Goal: Information Seeking & Learning: Learn about a topic

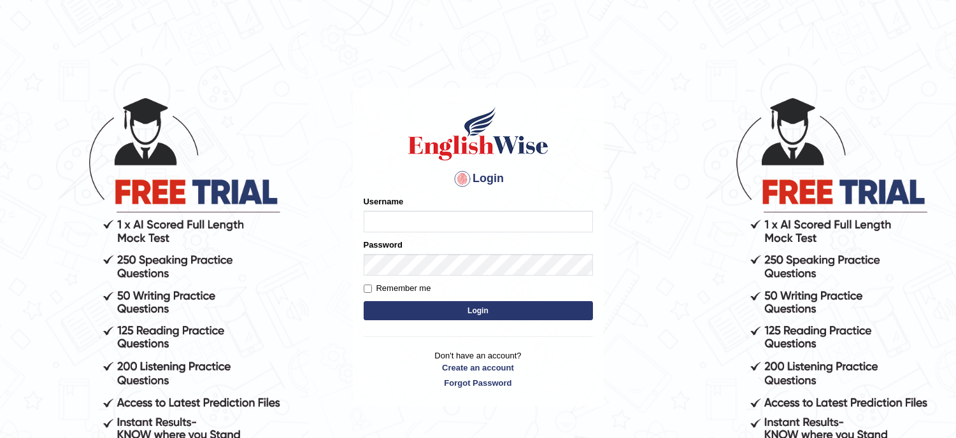
type input "musukwaluis1"
click at [455, 309] on button "Login" at bounding box center [477, 310] width 229 height 19
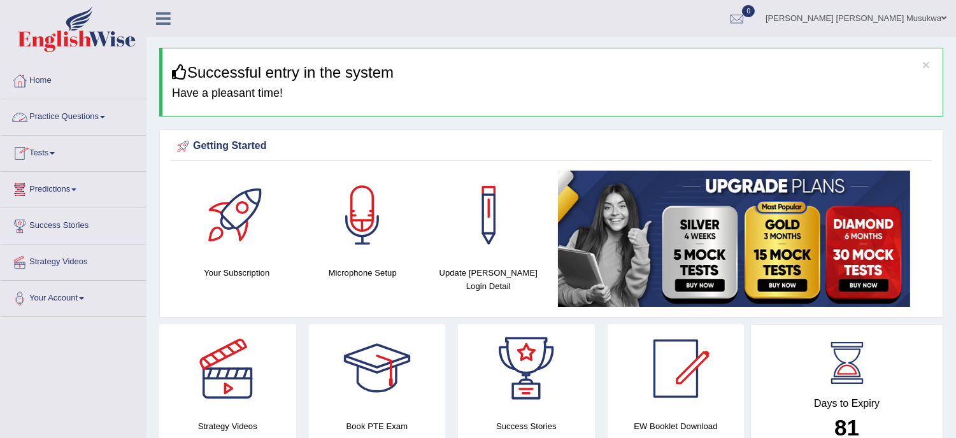
click at [61, 119] on link "Practice Questions" at bounding box center [73, 115] width 145 height 32
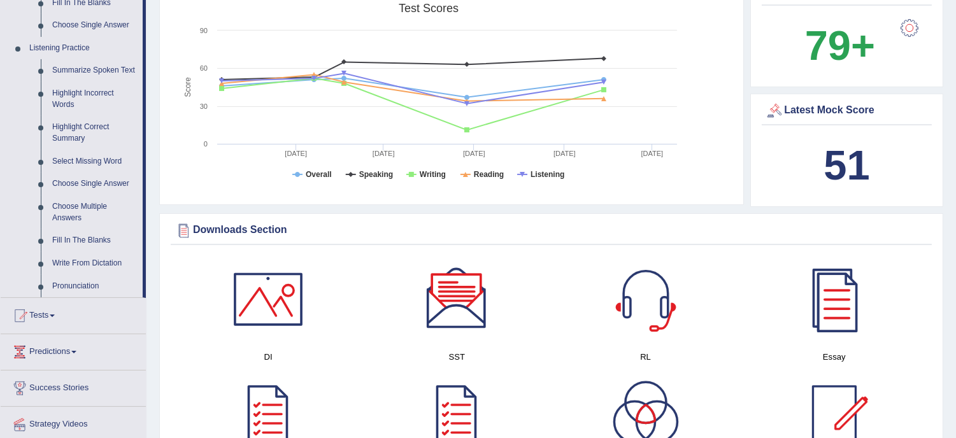
scroll to position [537, 0]
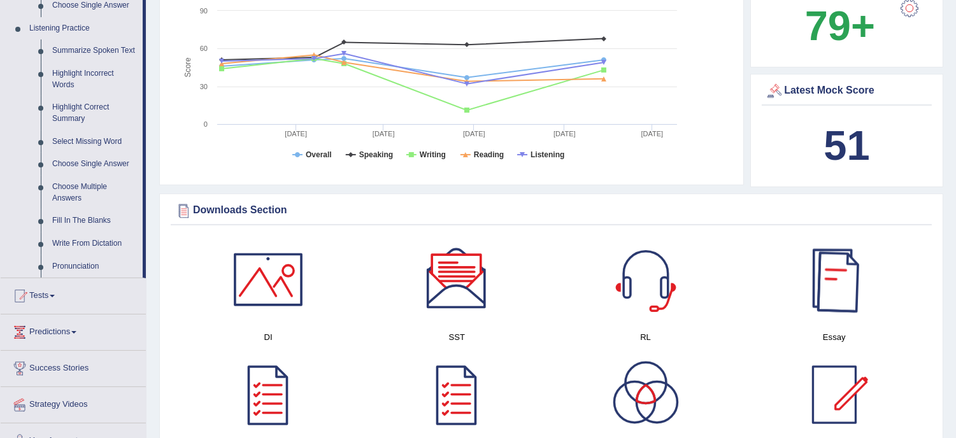
click at [840, 285] on div at bounding box center [833, 279] width 89 height 89
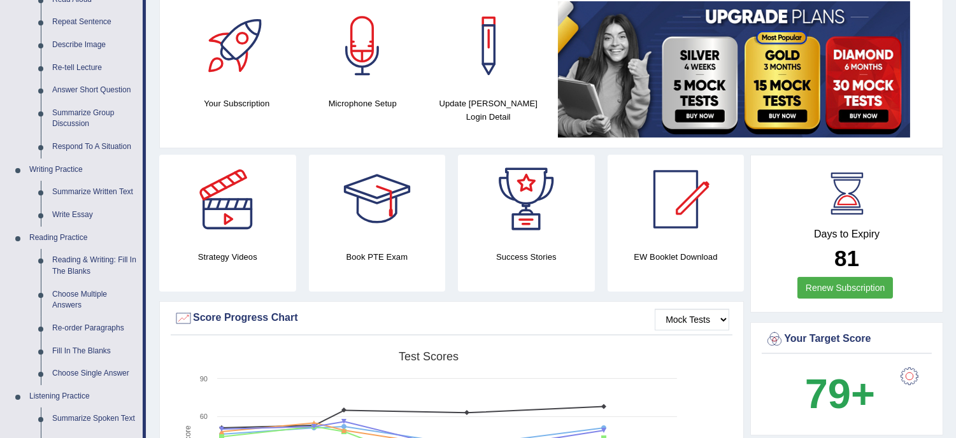
scroll to position [85, 0]
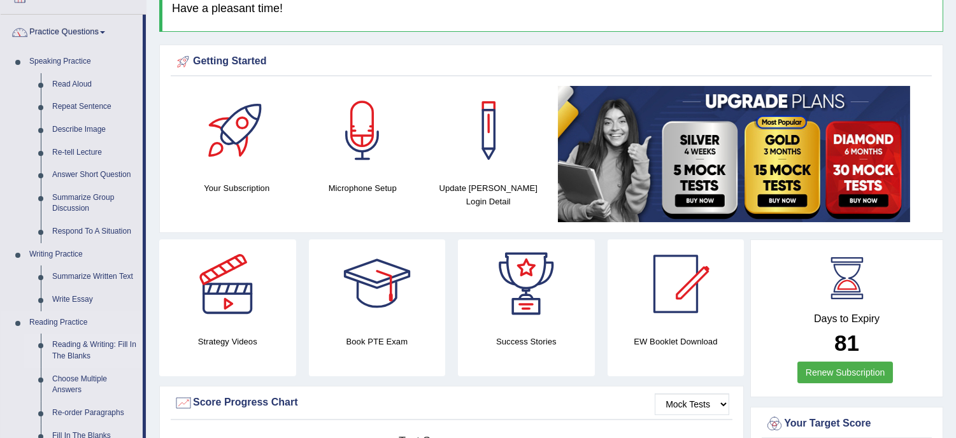
click at [72, 346] on link "Reading & Writing: Fill In The Blanks" at bounding box center [94, 351] width 96 height 34
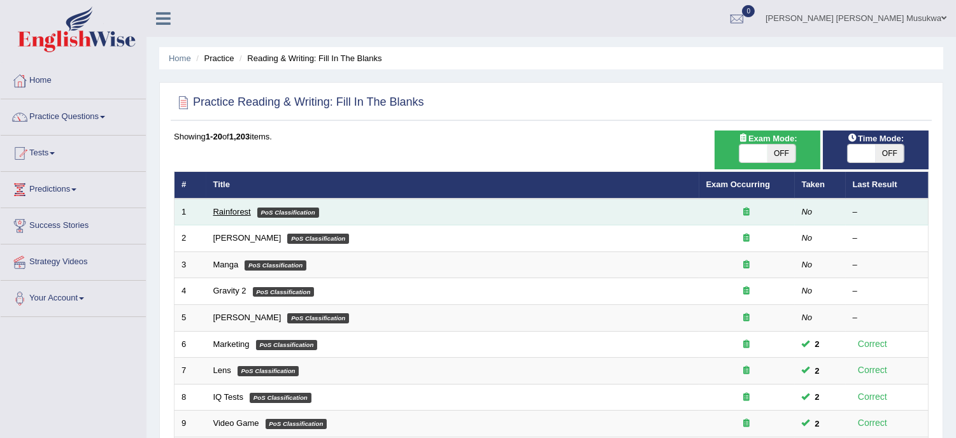
click at [224, 211] on link "Rainforest" at bounding box center [232, 212] width 38 height 10
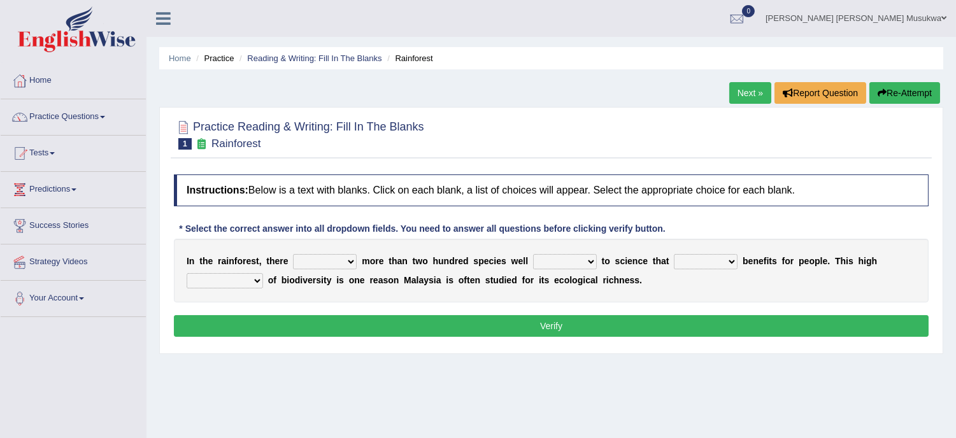
click at [353, 260] on select "have can be has is" at bounding box center [325, 261] width 64 height 15
select select "can be"
click at [293, 254] on select "have can be has is" at bounding box center [325, 261] width 64 height 15
click at [582, 258] on select "knowing known knew know" at bounding box center [565, 261] width 64 height 15
select select "known"
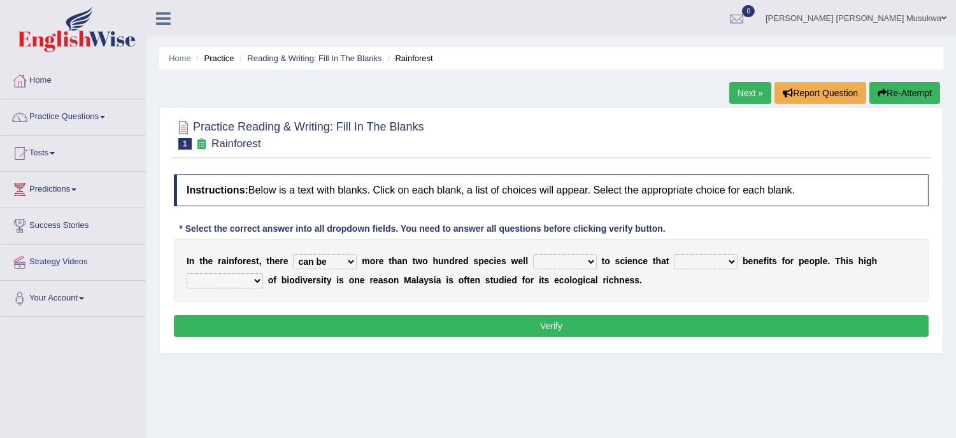
click at [533, 254] on select "knowing known knew know" at bounding box center [565, 261] width 64 height 15
click at [718, 262] on select "contain contained containing contains" at bounding box center [706, 261] width 64 height 15
select select "contained"
click at [674, 254] on select "contain contained containing contains" at bounding box center [706, 261] width 64 height 15
click at [258, 280] on select "condensation conjunction continuity complexity" at bounding box center [225, 280] width 76 height 15
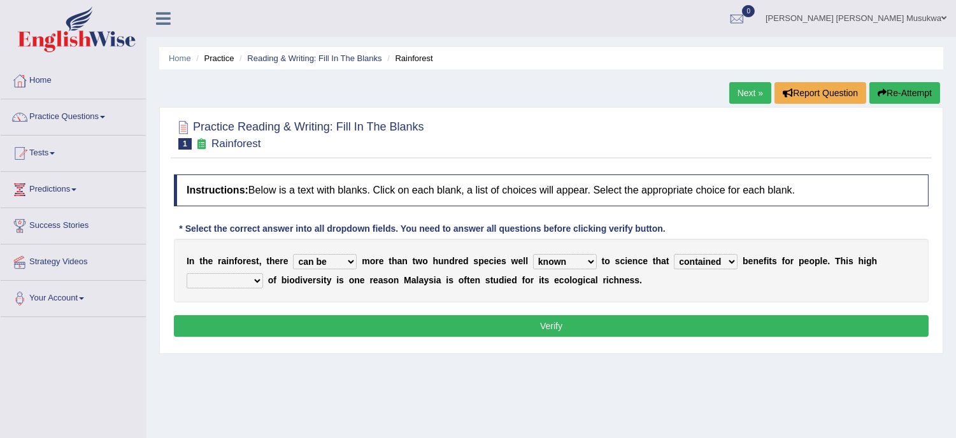
select select "complexity"
click at [187, 273] on select "condensation conjunction continuity complexity" at bounding box center [225, 280] width 76 height 15
click at [545, 325] on button "Verify" at bounding box center [551, 326] width 754 height 22
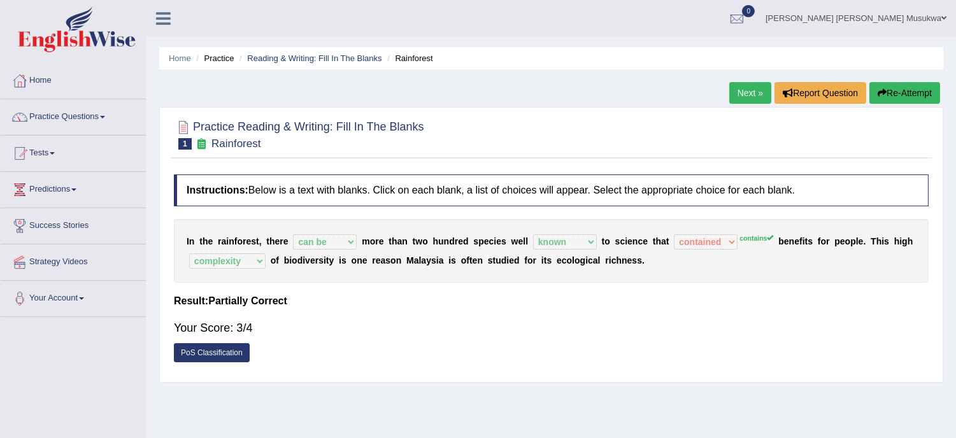
click at [910, 95] on button "Re-Attempt" at bounding box center [904, 93] width 71 height 22
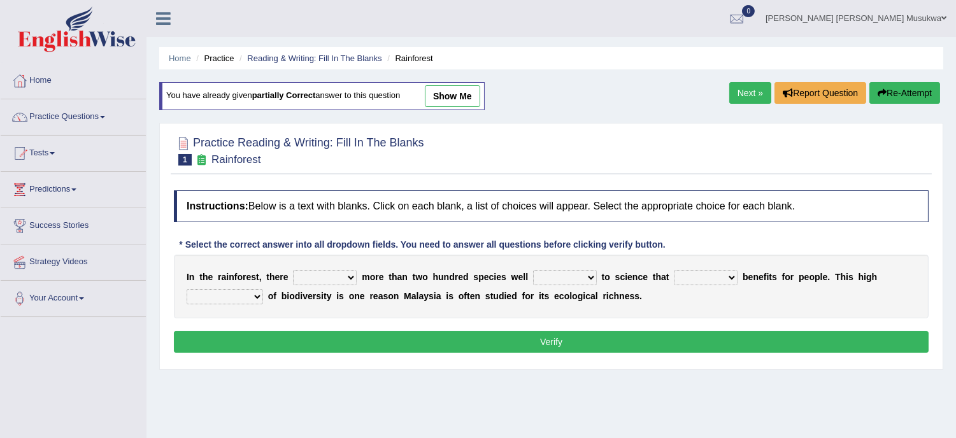
click at [351, 277] on select "have can be has is" at bounding box center [325, 277] width 64 height 15
select select "can be"
click at [293, 270] on select "have can be has is" at bounding box center [325, 277] width 64 height 15
click at [588, 276] on select "knowing known knew know" at bounding box center [565, 277] width 64 height 15
select select "known"
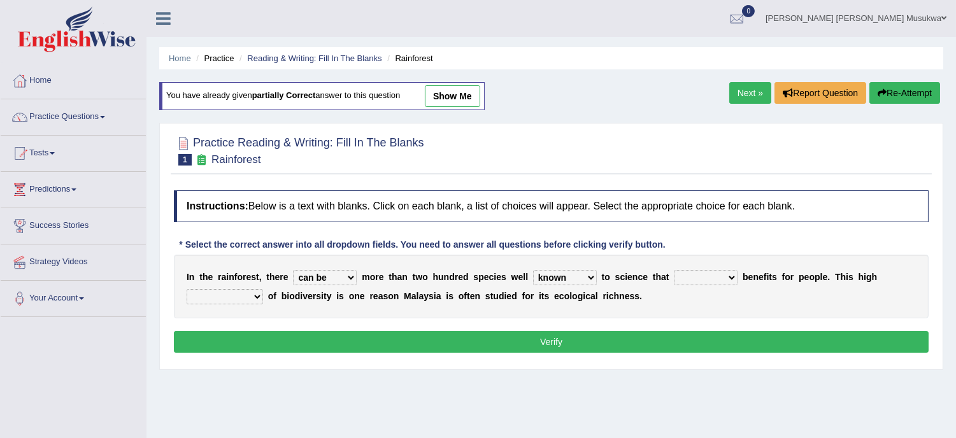
click at [533, 270] on select "knowing known knew know" at bounding box center [565, 277] width 64 height 15
click at [726, 276] on select "contain contained containing contains" at bounding box center [706, 277] width 64 height 15
select select "contains"
click at [674, 270] on select "contain contained containing contains" at bounding box center [706, 277] width 64 height 15
click at [252, 298] on select "condensation conjunction continuity complexity" at bounding box center [225, 296] width 76 height 15
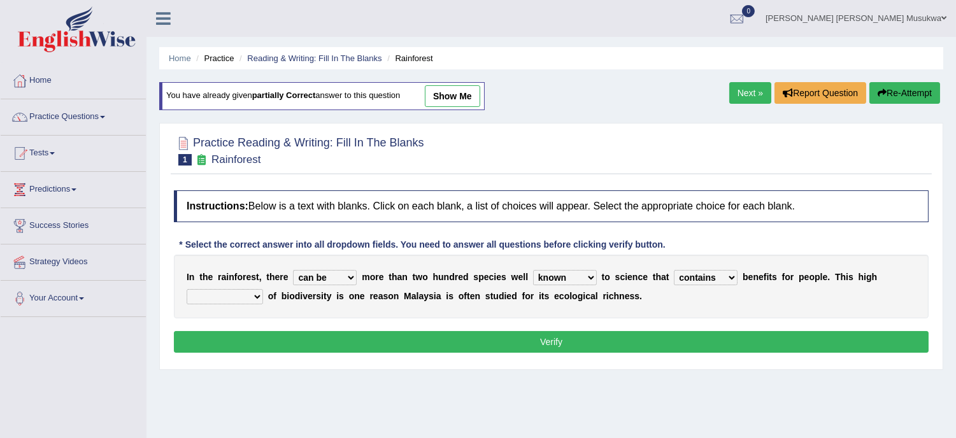
select select "complexity"
click at [187, 289] on select "condensation conjunction continuity complexity" at bounding box center [225, 296] width 76 height 15
click at [532, 345] on button "Verify" at bounding box center [551, 342] width 754 height 22
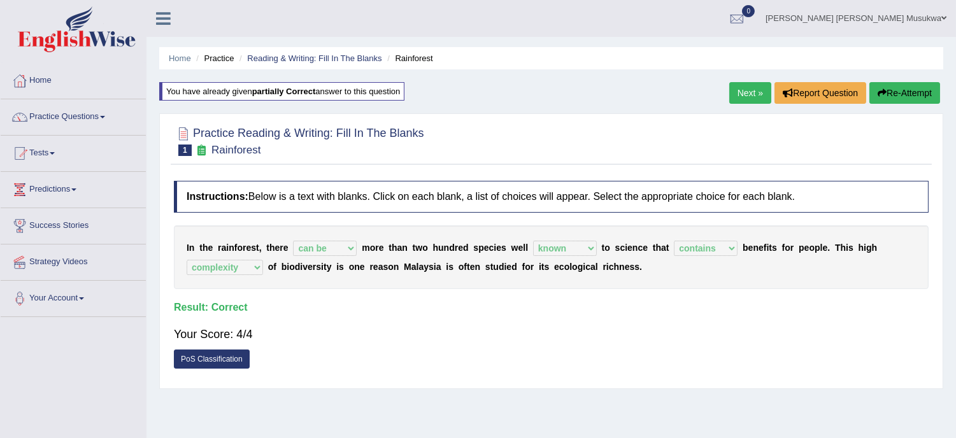
click at [740, 83] on link "Next »" at bounding box center [750, 93] width 42 height 22
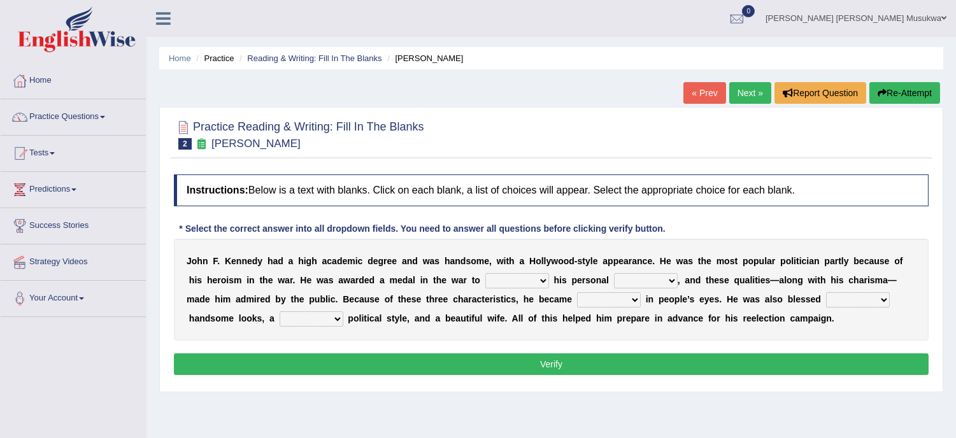
click at [740, 83] on link "Next »" at bounding box center [750, 93] width 42 height 22
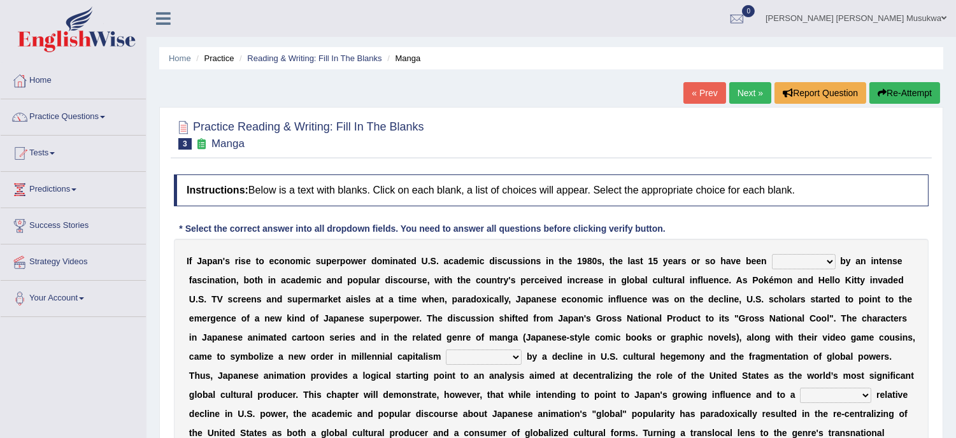
click at [699, 99] on link "« Prev" at bounding box center [704, 93] width 42 height 22
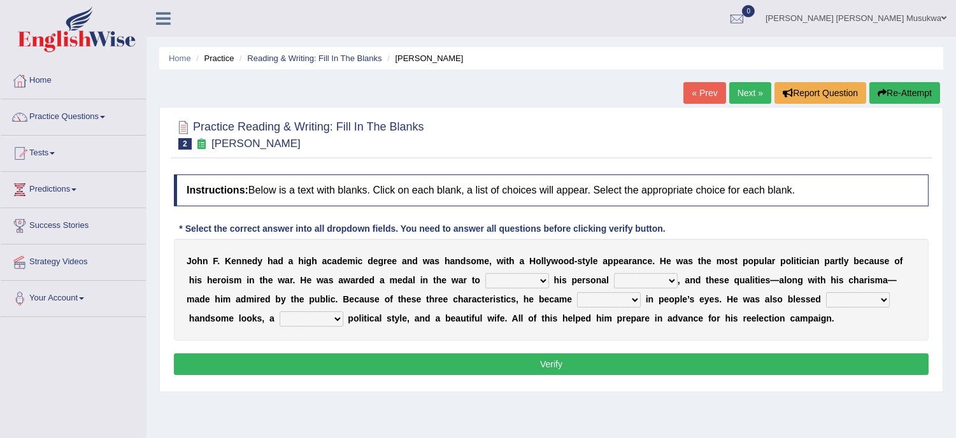
click at [533, 278] on select "prove show evidence upthrow" at bounding box center [517, 280] width 64 height 15
select select "prove"
click at [485, 273] on select "prove show evidence upthrow" at bounding box center [517, 280] width 64 height 15
click at [677, 282] on b "," at bounding box center [678, 280] width 3 height 10
click at [542, 281] on select "prove show evidence upthrow" at bounding box center [517, 280] width 64 height 15
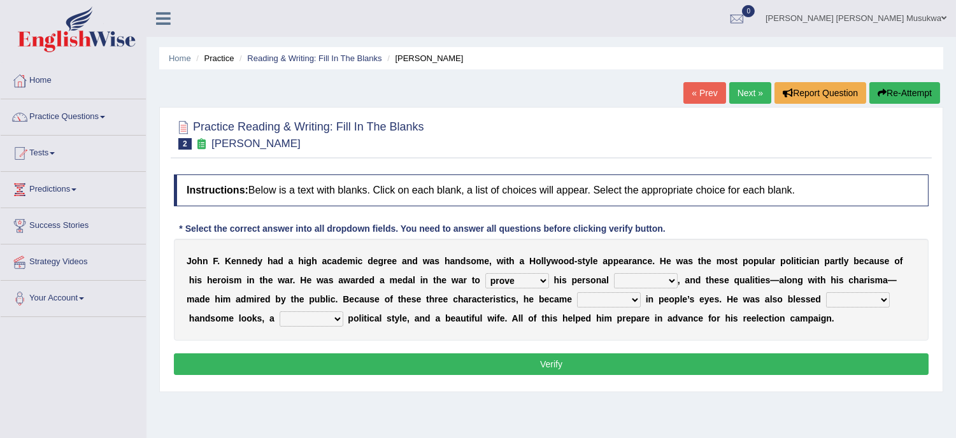
click at [542, 281] on select "prove show evidence upthrow" at bounding box center [517, 280] width 64 height 15
click at [672, 282] on select "passion courage charm liking" at bounding box center [646, 280] width 64 height 15
select select "courage"
click at [614, 273] on select "passion courage charm liking" at bounding box center [646, 280] width 64 height 15
click at [631, 304] on select "iconic ironic identical impotent" at bounding box center [609, 299] width 64 height 15
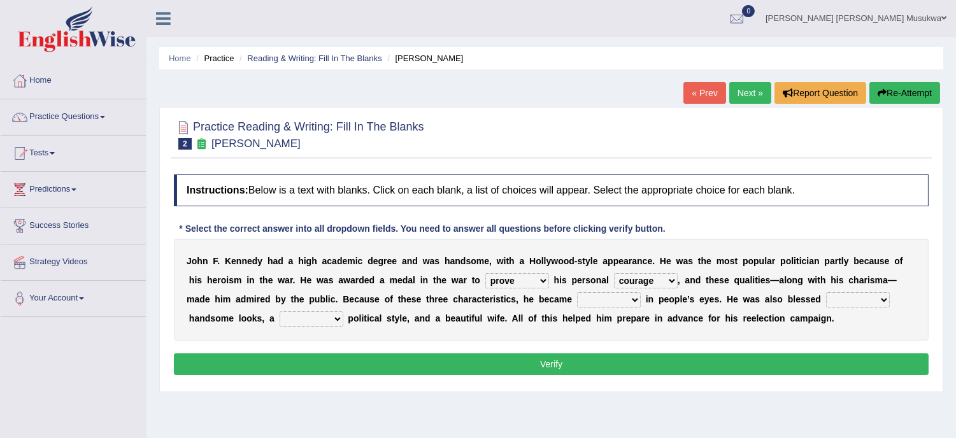
select select "identical"
click at [577, 292] on select "iconic ironic identical impotent" at bounding box center [609, 299] width 64 height 15
click at [335, 316] on select "mending mends mended mend" at bounding box center [311, 318] width 64 height 15
select select "mended"
click at [279, 311] on select "mending mends mended mend" at bounding box center [311, 318] width 64 height 15
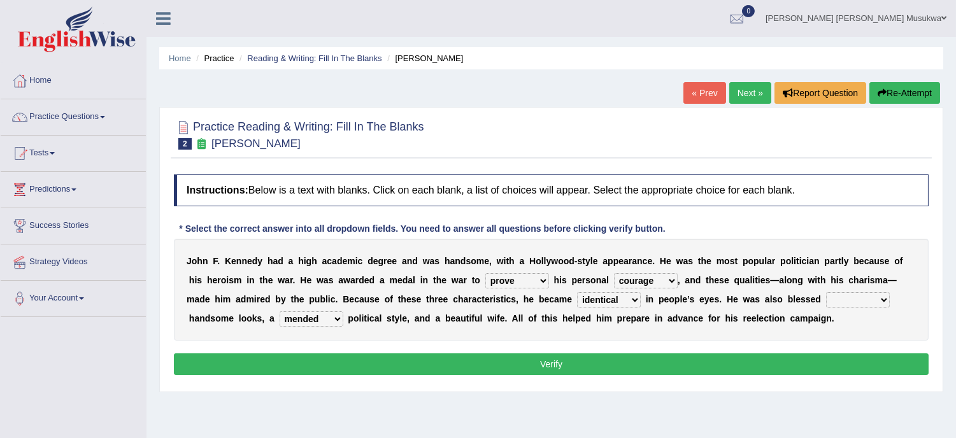
click at [880, 299] on select "with in upon to" at bounding box center [858, 299] width 64 height 15
select select "with"
click at [826, 292] on select "with in upon to" at bounding box center [858, 299] width 64 height 15
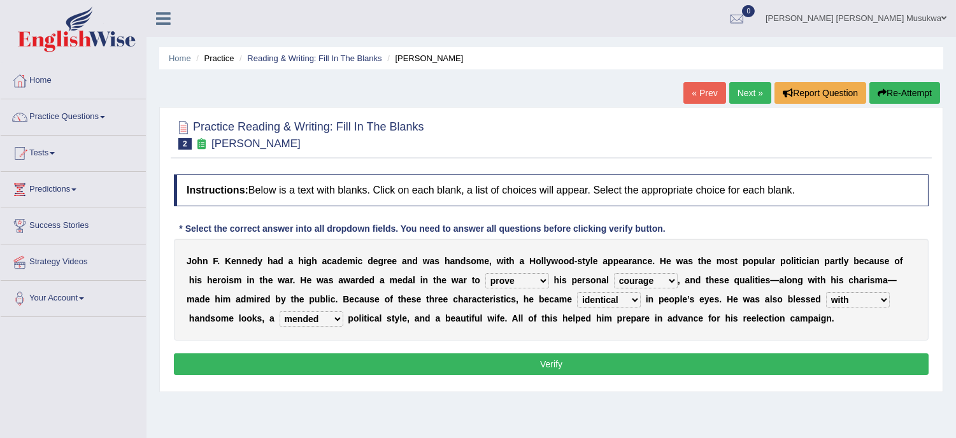
click at [561, 368] on button "Verify" at bounding box center [551, 364] width 754 height 22
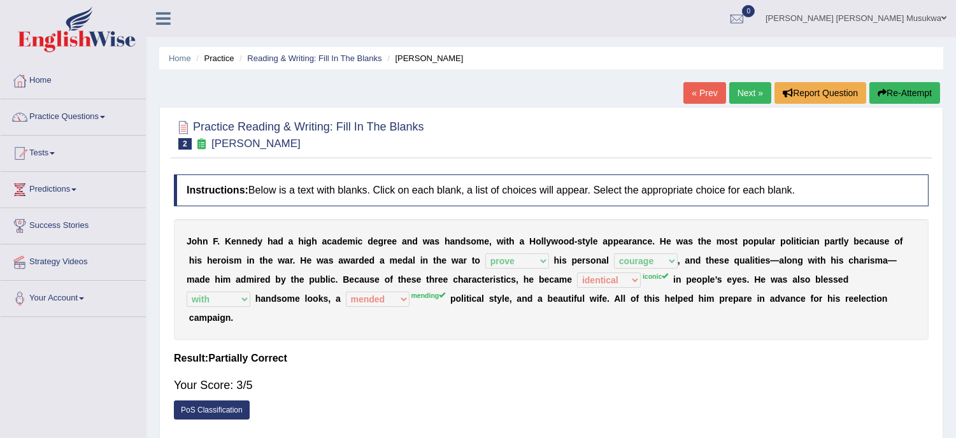
click at [912, 92] on button "Re-Attempt" at bounding box center [904, 93] width 71 height 22
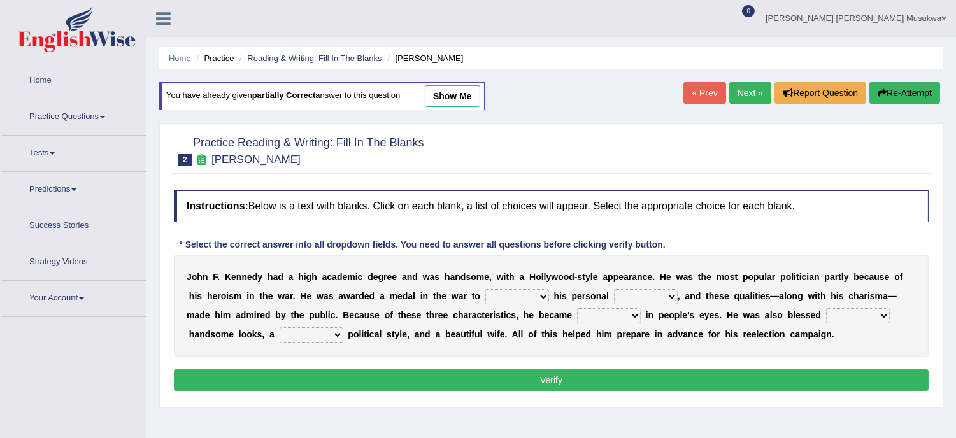
click at [539, 287] on div "J o h n F . K e n n e d y h a d a h i g h a c a d e m i c d e g r e e a n d w a…" at bounding box center [551, 306] width 754 height 102
click at [539, 294] on select "prove show evidence upthrow" at bounding box center [517, 296] width 64 height 15
select select "prove"
click at [485, 289] on select "prove show evidence upthrow" at bounding box center [517, 296] width 64 height 15
click at [663, 292] on select "passion courage charm liking" at bounding box center [646, 296] width 64 height 15
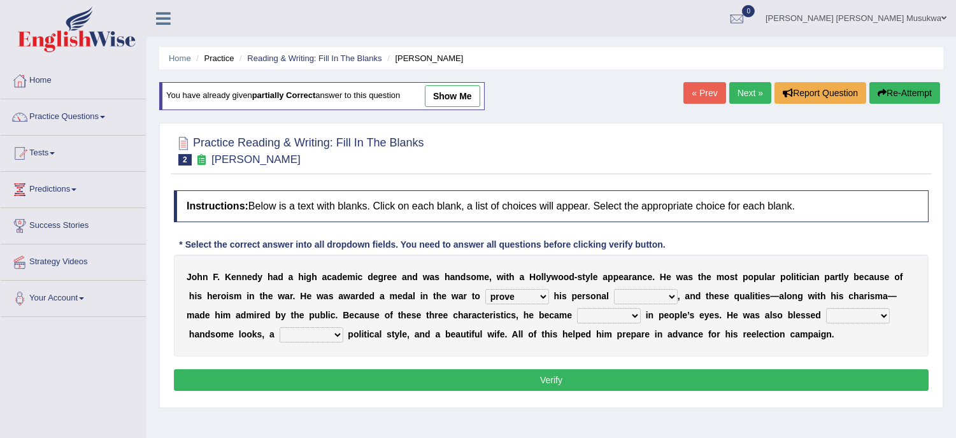
select select "courage"
click at [614, 289] on select "passion courage charm liking" at bounding box center [646, 296] width 64 height 15
click at [630, 320] on select "iconic ironic identical impotent" at bounding box center [609, 315] width 64 height 15
select select "iconic"
click at [577, 308] on select "iconic ironic identical impotent" at bounding box center [609, 315] width 64 height 15
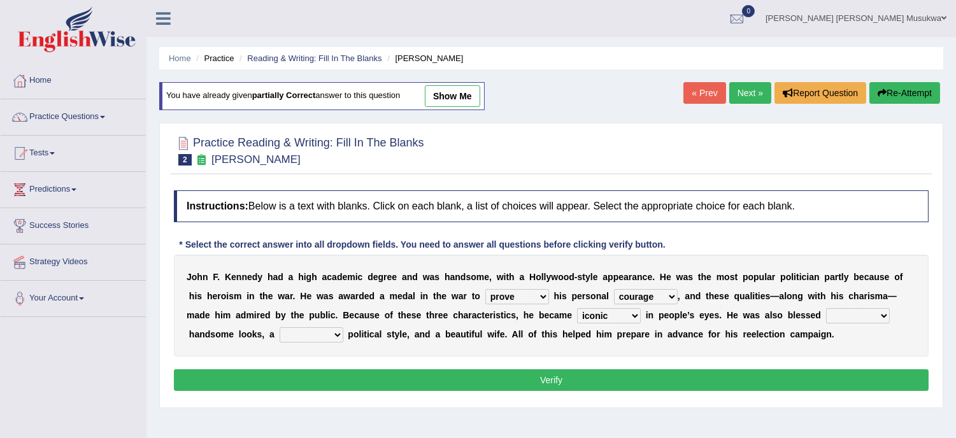
click at [337, 334] on select "mending mends mended mend" at bounding box center [311, 334] width 64 height 15
click at [335, 331] on select "mending mends mended mend" at bounding box center [311, 334] width 64 height 15
select select "mended"
click at [279, 327] on select "mending mends mended mend" at bounding box center [311, 334] width 64 height 15
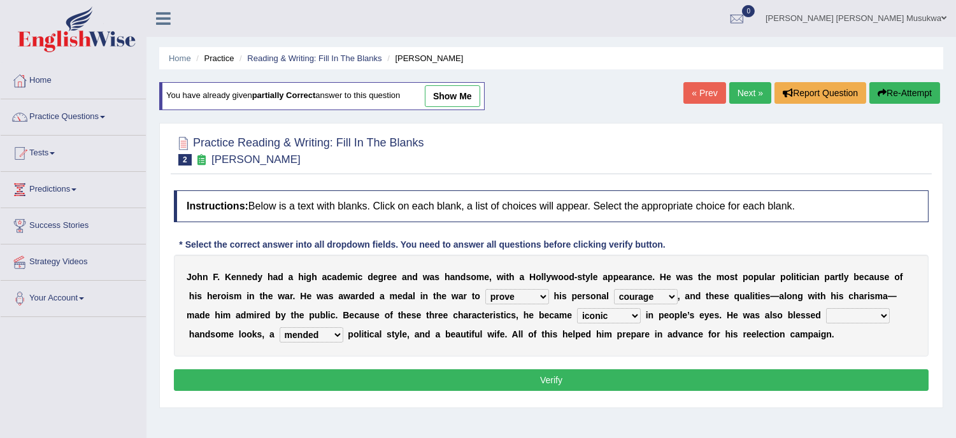
click at [886, 313] on select "with in upon to" at bounding box center [858, 315] width 64 height 15
select select "with"
click at [826, 308] on select "with in upon to" at bounding box center [858, 315] width 64 height 15
click at [563, 384] on button "Verify" at bounding box center [551, 380] width 754 height 22
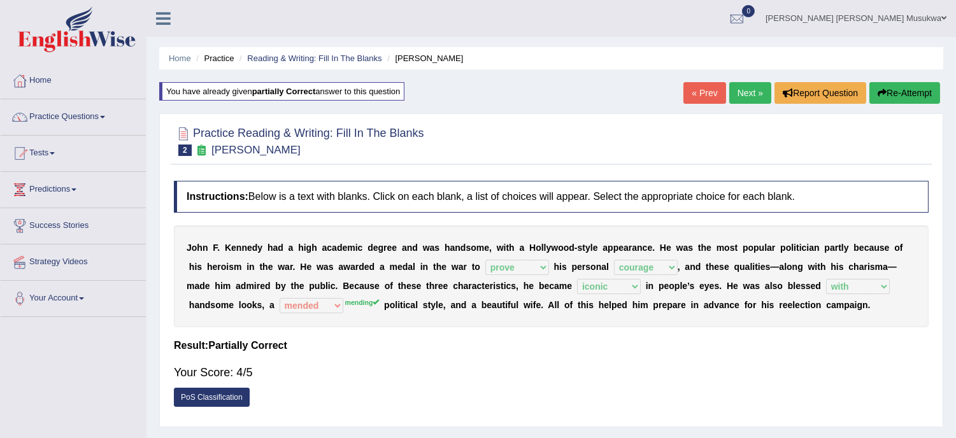
click at [894, 90] on button "Re-Attempt" at bounding box center [904, 93] width 71 height 22
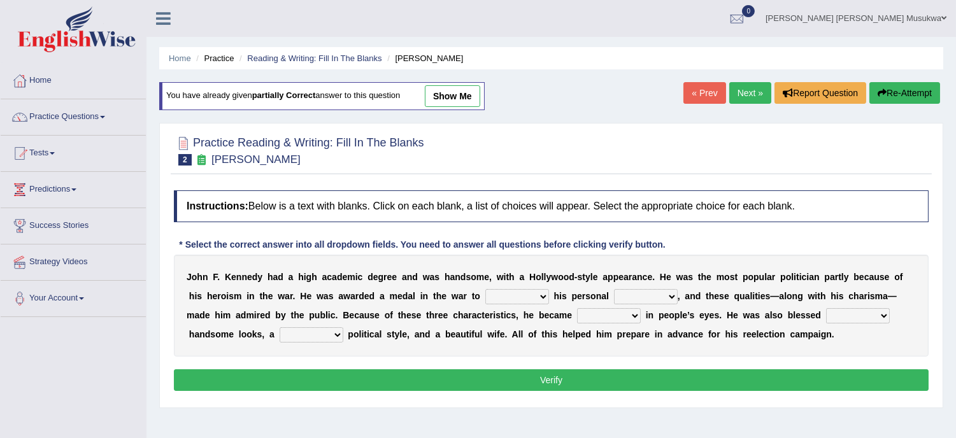
click at [537, 294] on select "prove show evidence upthrow" at bounding box center [517, 296] width 64 height 15
select select "prove"
click at [485, 289] on select "prove show evidence upthrow" at bounding box center [517, 296] width 64 height 15
click at [665, 291] on select "passion courage charm liking" at bounding box center [646, 296] width 64 height 15
select select "courage"
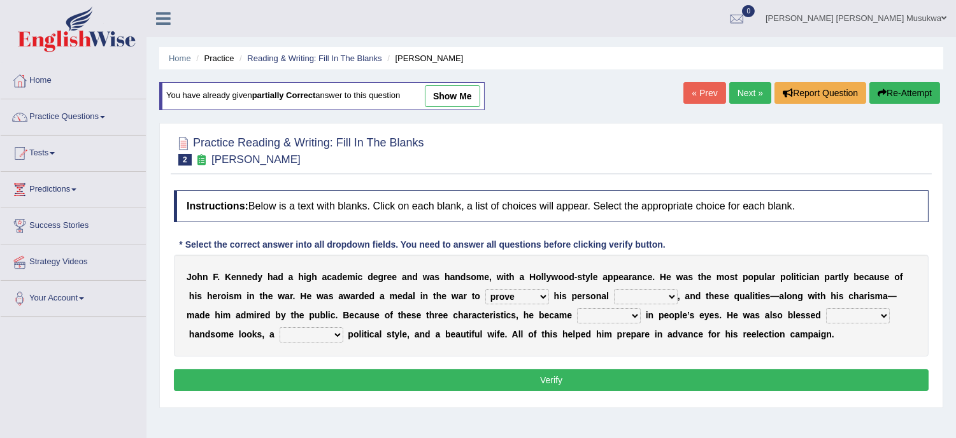
click at [614, 289] on select "passion courage charm liking" at bounding box center [646, 296] width 64 height 15
click at [634, 316] on select "iconic ironic identical impotent" at bounding box center [609, 315] width 64 height 15
select select "ironic"
click at [577, 308] on select "iconic ironic identical impotent" at bounding box center [609, 315] width 64 height 15
click at [328, 335] on select "mending mends mended mend" at bounding box center [311, 334] width 64 height 15
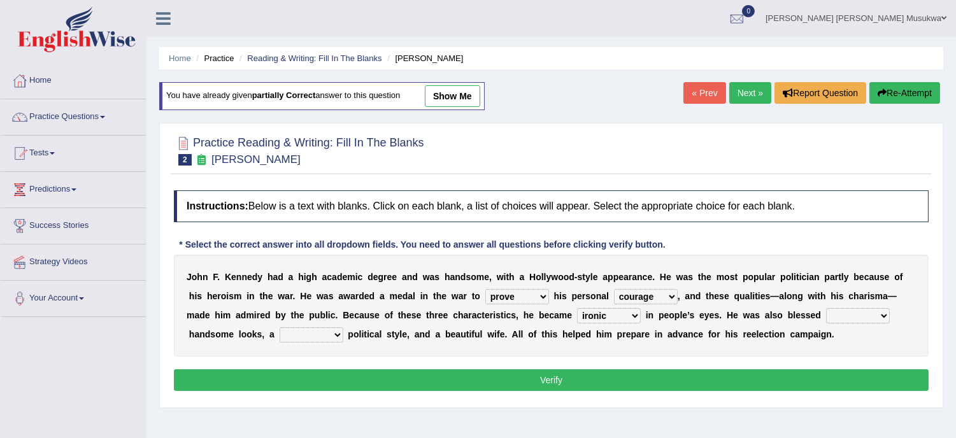
select select "mending"
click at [279, 327] on select "mending mends mended mend" at bounding box center [311, 334] width 64 height 15
click at [554, 379] on button "Verify" at bounding box center [551, 380] width 754 height 22
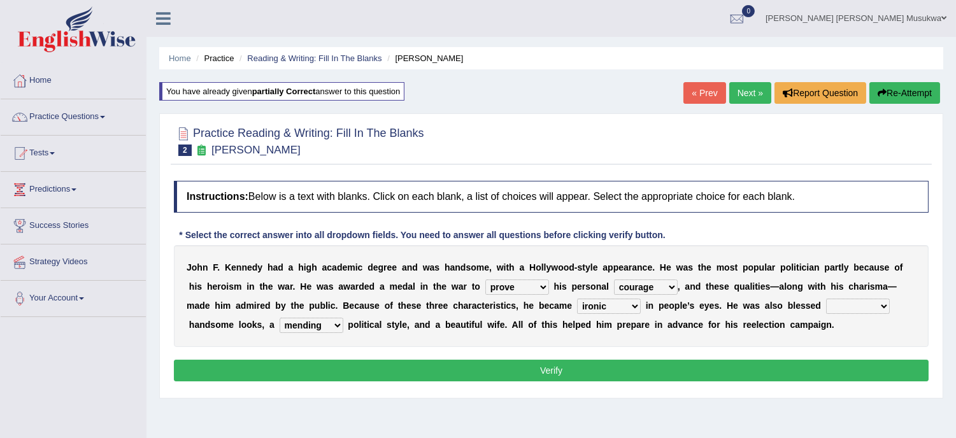
click at [882, 306] on select "with in upon to" at bounding box center [858, 306] width 64 height 15
select select "with"
click at [826, 299] on select "with in upon to" at bounding box center [858, 306] width 64 height 15
click at [554, 370] on button "Verify" at bounding box center [551, 371] width 754 height 22
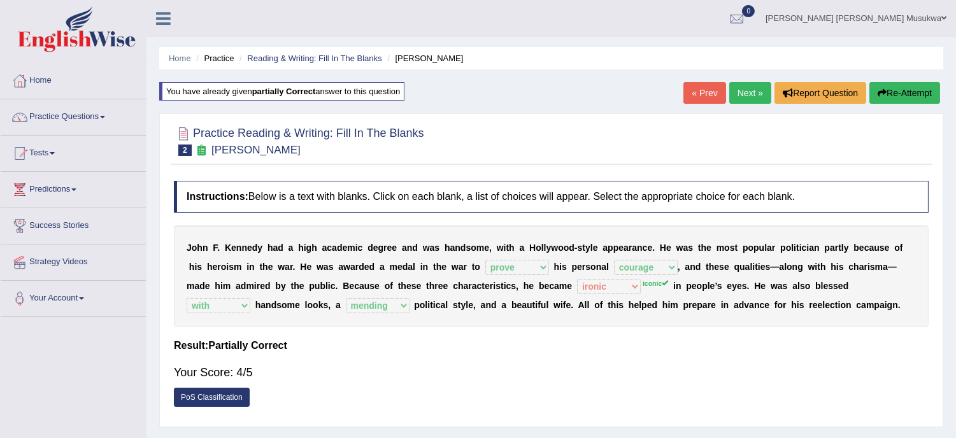
click at [917, 89] on button "Re-Attempt" at bounding box center [904, 93] width 71 height 22
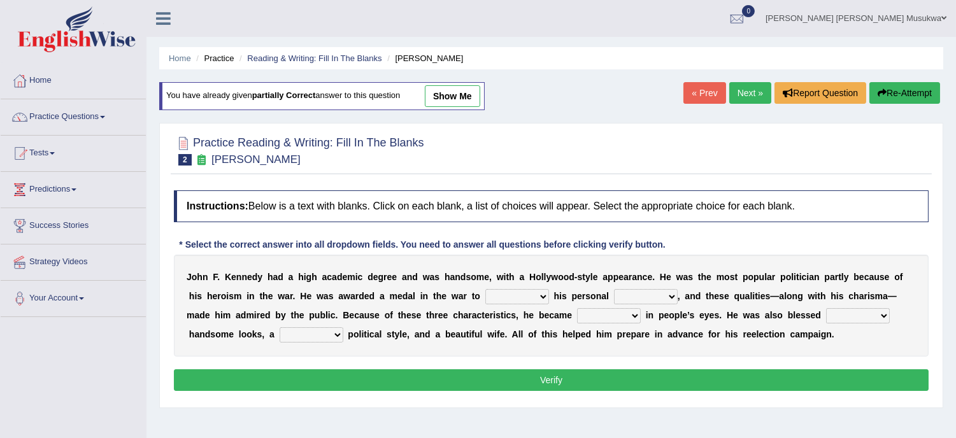
click at [523, 300] on select "prove show evidence upthrow" at bounding box center [517, 296] width 64 height 15
select select "prove"
click at [485, 289] on select "prove show evidence upthrow" at bounding box center [517, 296] width 64 height 15
click at [670, 301] on select "passion courage charm liking" at bounding box center [646, 296] width 64 height 15
select select "courage"
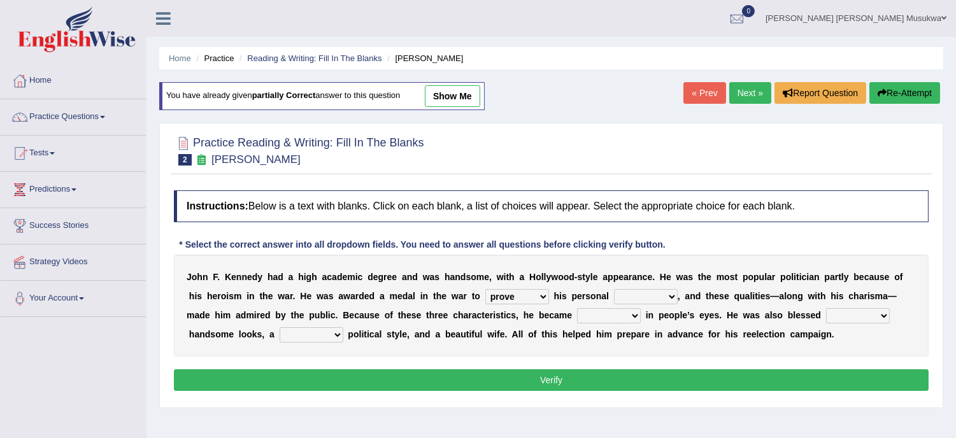
click at [614, 289] on select "passion courage charm liking" at bounding box center [646, 296] width 64 height 15
click at [641, 320] on b at bounding box center [642, 315] width 5 height 10
click at [635, 320] on select "iconic ironic identical impotent" at bounding box center [609, 315] width 64 height 15
select select "iconic"
click at [577, 308] on select "iconic ironic identical impotent" at bounding box center [609, 315] width 64 height 15
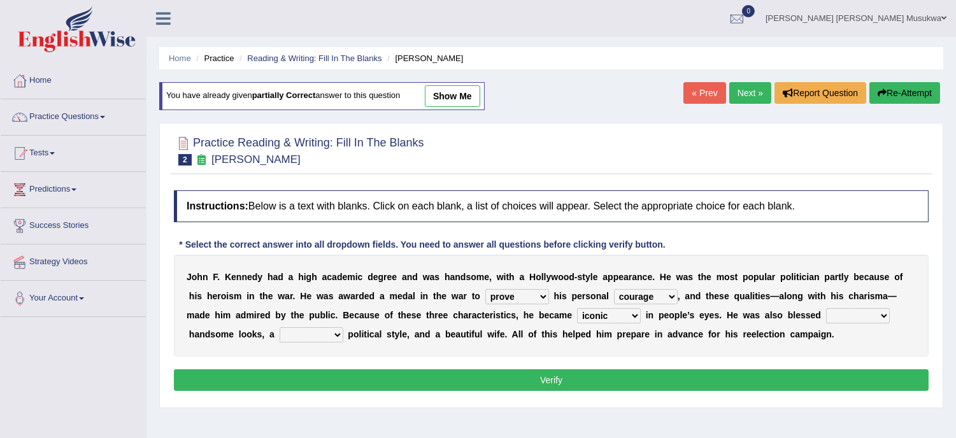
click at [879, 313] on select "with in upon to" at bounding box center [858, 315] width 64 height 15
select select "with"
click at [826, 308] on select "with in upon to" at bounding box center [858, 315] width 64 height 15
click at [328, 332] on select "mending mends mended mend" at bounding box center [311, 334] width 64 height 15
select select "mending"
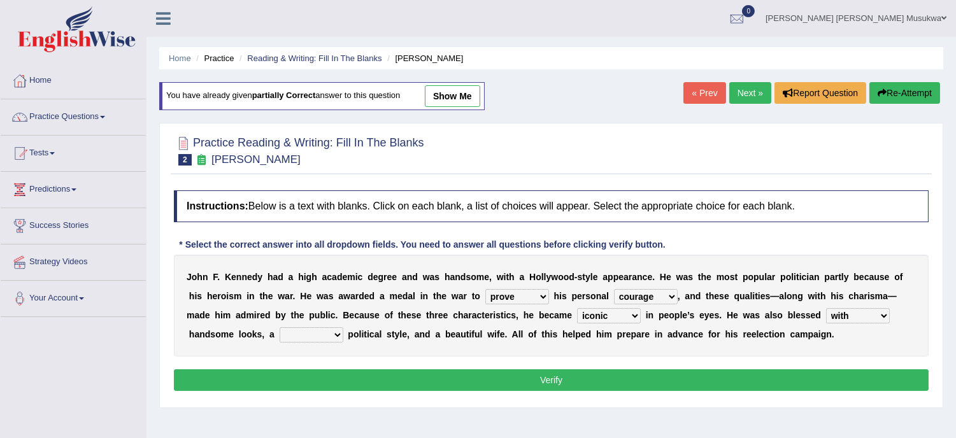
click at [279, 327] on select "mending mends mended mend" at bounding box center [311, 334] width 64 height 15
click at [541, 390] on button "Verify" at bounding box center [551, 380] width 754 height 22
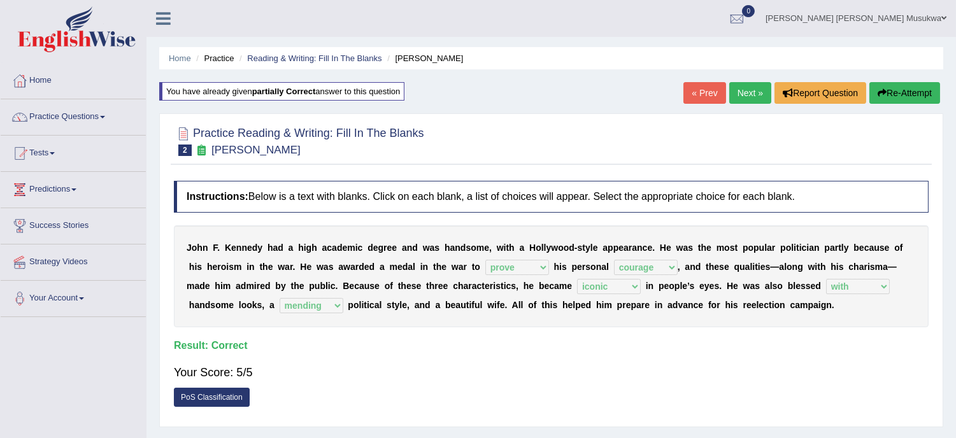
click at [737, 90] on link "Next »" at bounding box center [750, 93] width 42 height 22
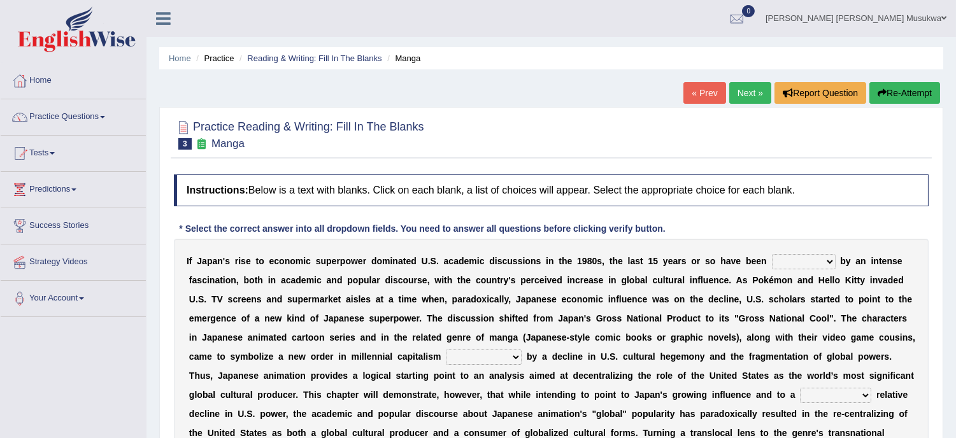
click at [830, 264] on select "marked dedicated made inspired" at bounding box center [804, 261] width 64 height 15
select select "marked"
click at [772, 254] on select "marked dedicated made inspired" at bounding box center [804, 261] width 64 height 15
click at [514, 351] on select "pocessed characterized opposed tangled" at bounding box center [484, 356] width 76 height 15
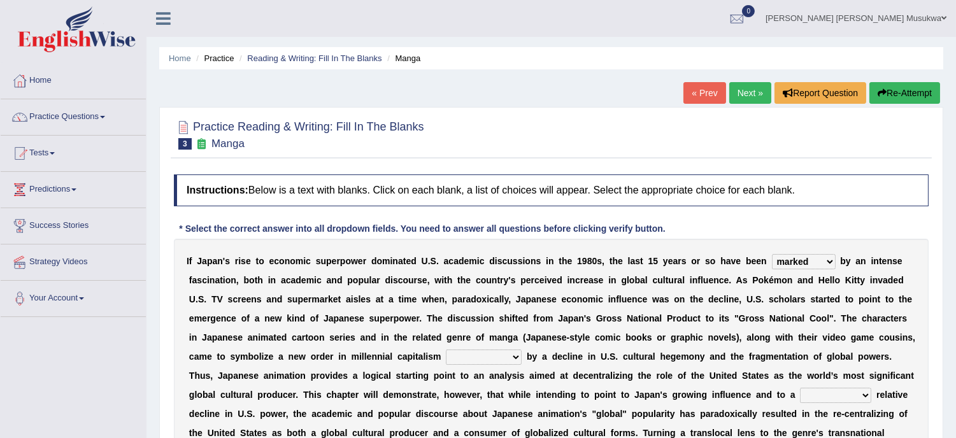
click at [518, 352] on select "pocessed characterized opposed tangled" at bounding box center [484, 356] width 76 height 15
select select "opposed"
click at [446, 349] on select "pocessed characterized opposed tangled" at bounding box center [484, 356] width 76 height 15
click at [866, 395] on select "concomitant discrete proportional legitimate" at bounding box center [835, 395] width 71 height 15
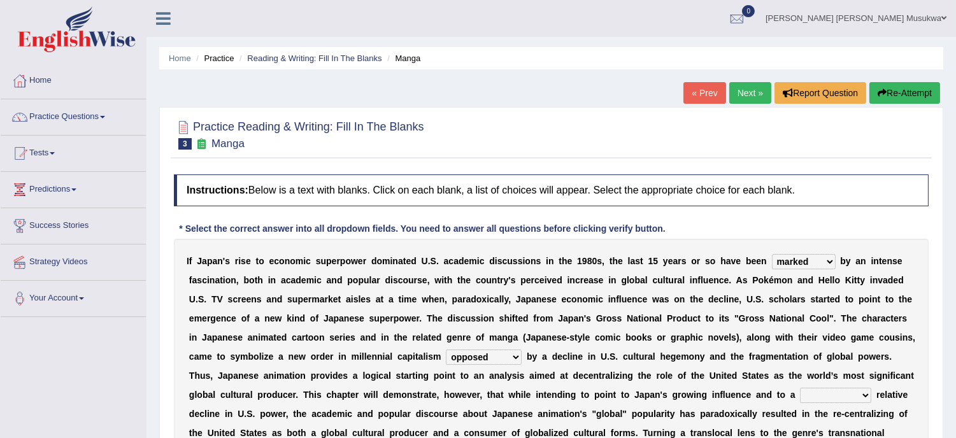
click at [866, 395] on select "concomitant discrete proportional legitimate" at bounding box center [835, 395] width 71 height 15
select select "discrete"
click at [800, 388] on select "concomitant discrete proportional legitimate" at bounding box center [835, 395] width 71 height 15
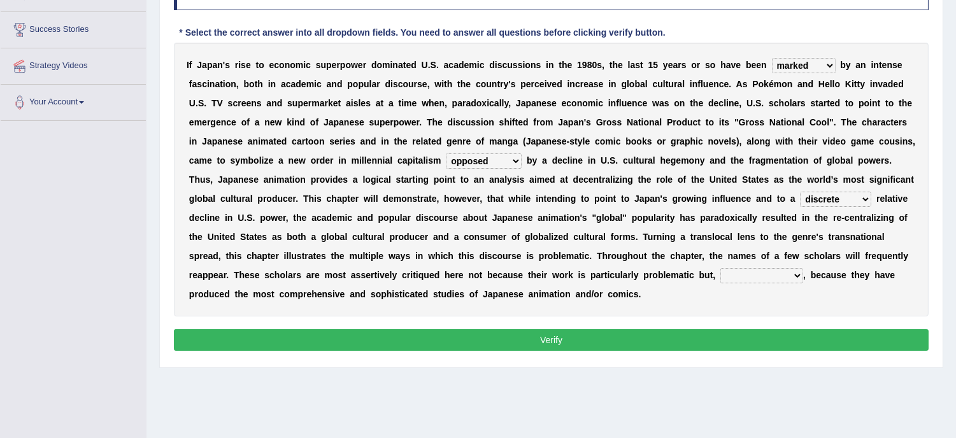
scroll to position [198, 0]
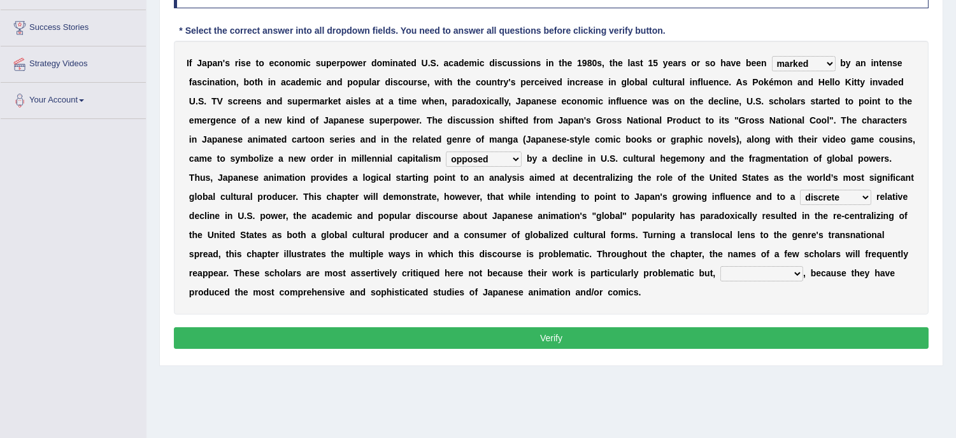
click at [791, 271] on select "however on the contrary in addition on the whole" at bounding box center [761, 273] width 83 height 15
select select "on the contrary"
click at [720, 266] on select "however on the contrary in addition on the whole" at bounding box center [761, 273] width 83 height 15
click at [548, 334] on button "Verify" at bounding box center [551, 338] width 754 height 22
